Goal: Information Seeking & Learning: Learn about a topic

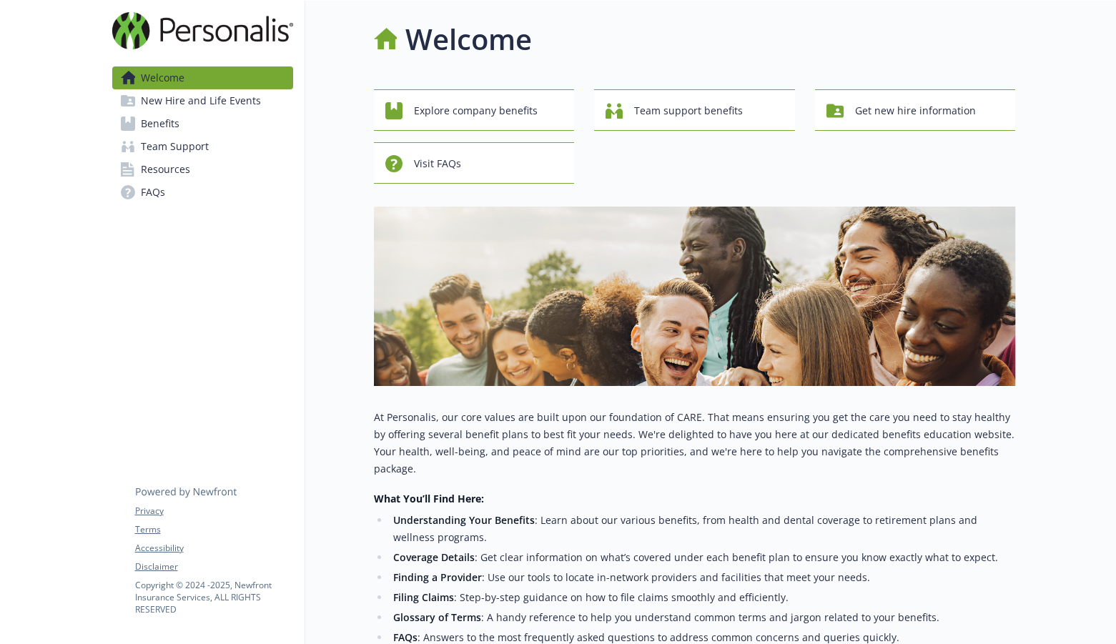
click at [828, 163] on div "Explore company benefits Team support benefits Get new hire information Visit F…" at bounding box center [695, 136] width 642 height 94
click at [531, 115] on span "Explore company benefits" at bounding box center [476, 110] width 124 height 27
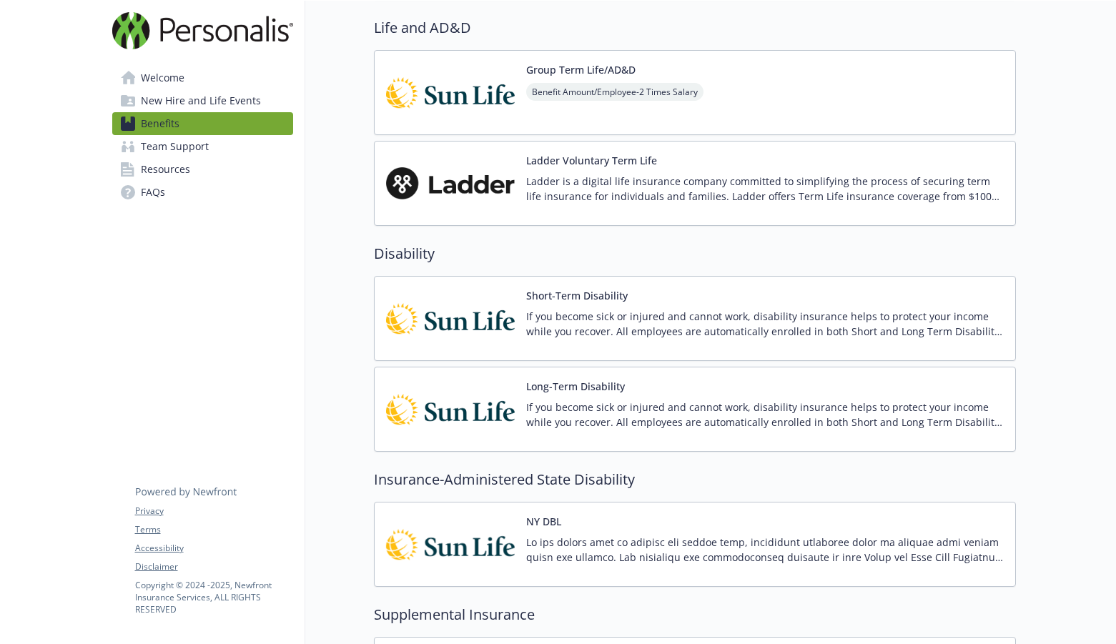
click at [233, 97] on span "New Hire and Life Events" at bounding box center [201, 100] width 120 height 23
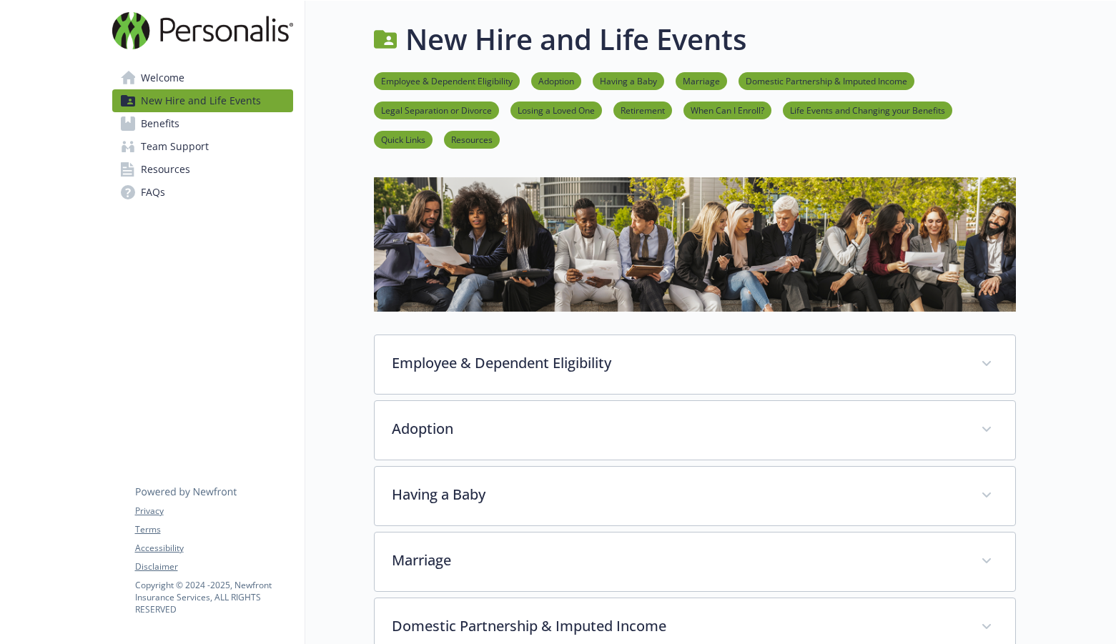
click at [231, 76] on link "Welcome" at bounding box center [202, 77] width 181 height 23
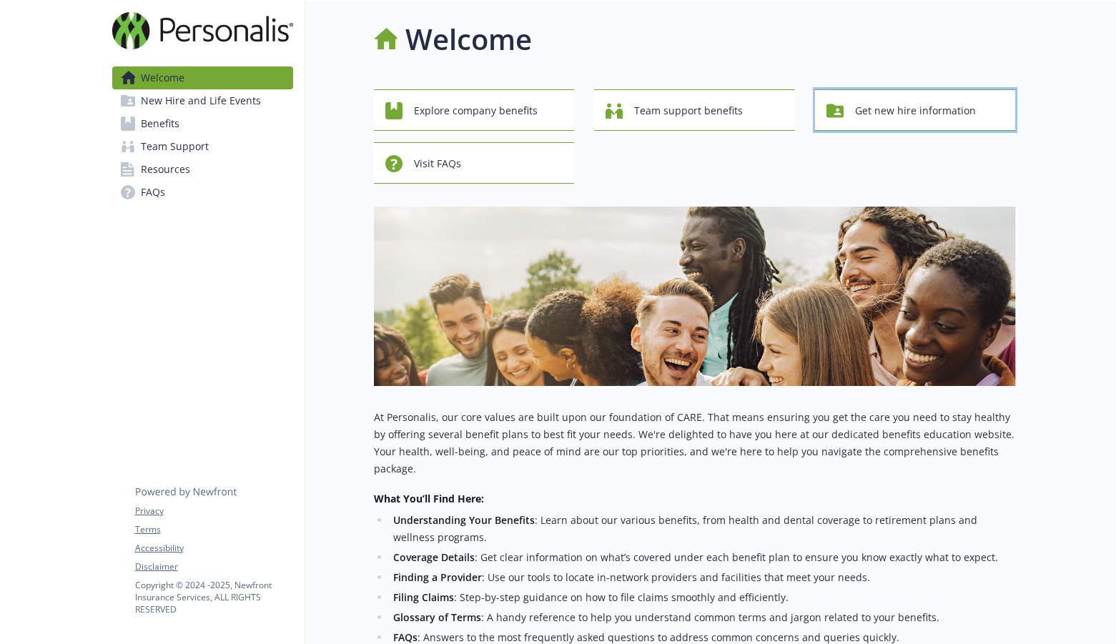
click at [927, 123] on span "Get new hire information" at bounding box center [915, 110] width 121 height 27
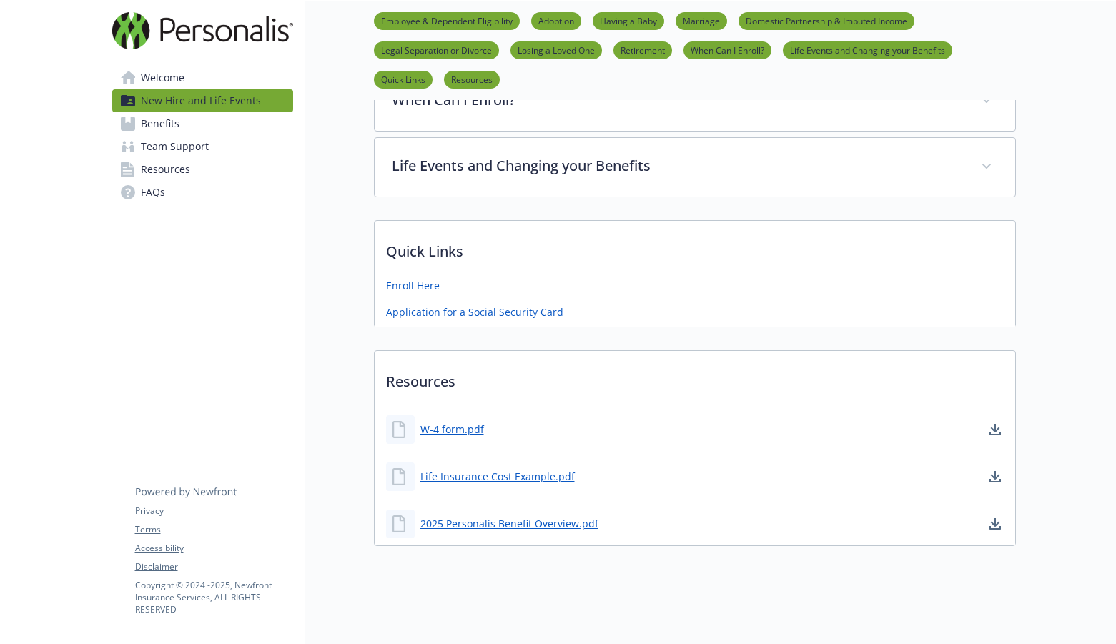
scroll to position [805, 0]
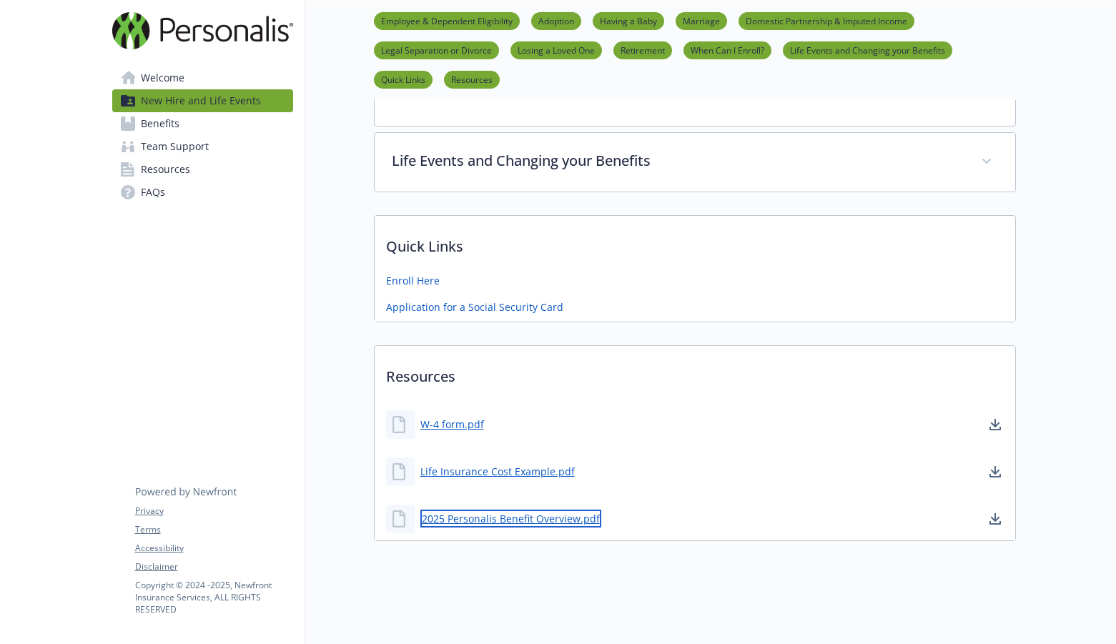
click at [556, 510] on link "2025 Personalis Benefit Overview.pdf" at bounding box center [510, 519] width 181 height 18
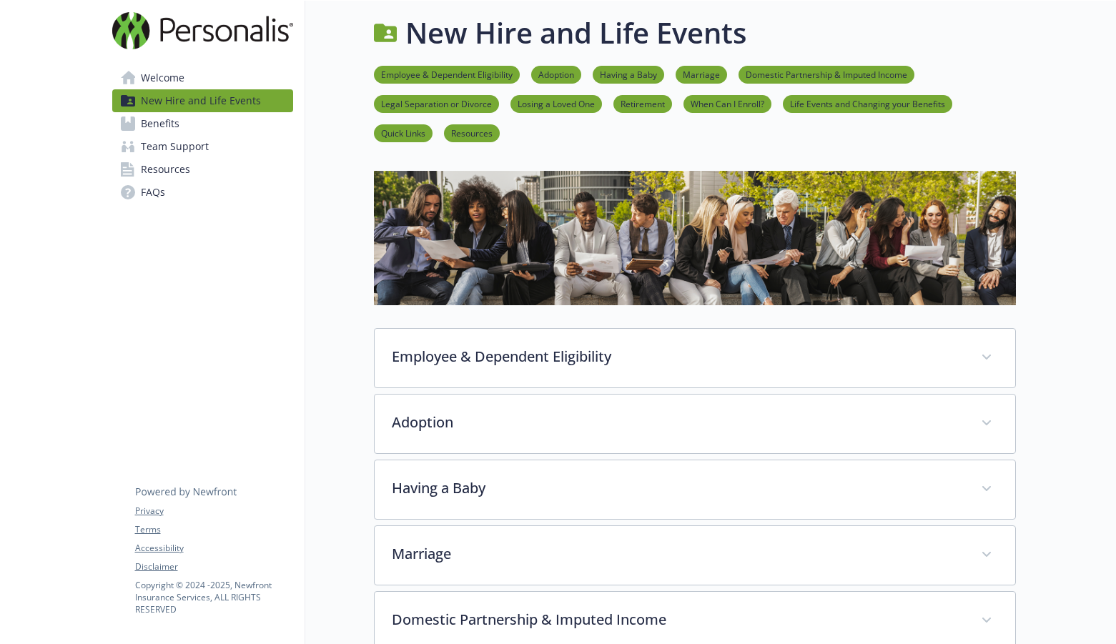
scroll to position [0, 0]
